Goal: Communication & Community: Ask a question

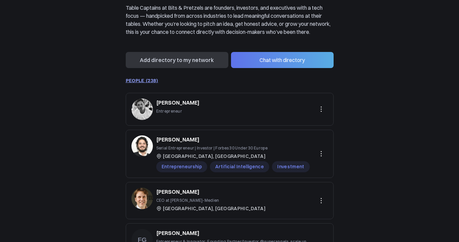
scroll to position [110, 0]
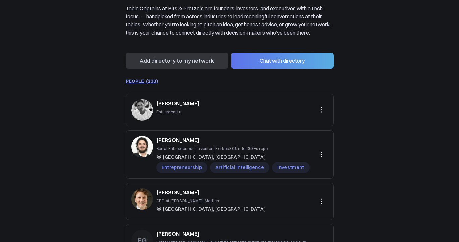
click at [250, 69] on button "Chat with directory" at bounding box center [282, 61] width 103 height 16
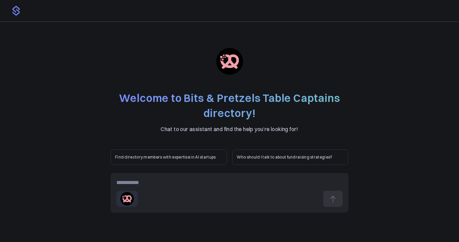
click at [246, 189] on div "Selected filters: Bits & Pretzels Table Captains" at bounding box center [230, 193] width 238 height 40
click at [236, 186] on div at bounding box center [229, 183] width 226 height 8
click at [218, 185] on div at bounding box center [229, 183] width 226 height 8
click at [135, 180] on div "**********" at bounding box center [229, 183] width 226 height 8
